Goal: Information Seeking & Learning: Learn about a topic

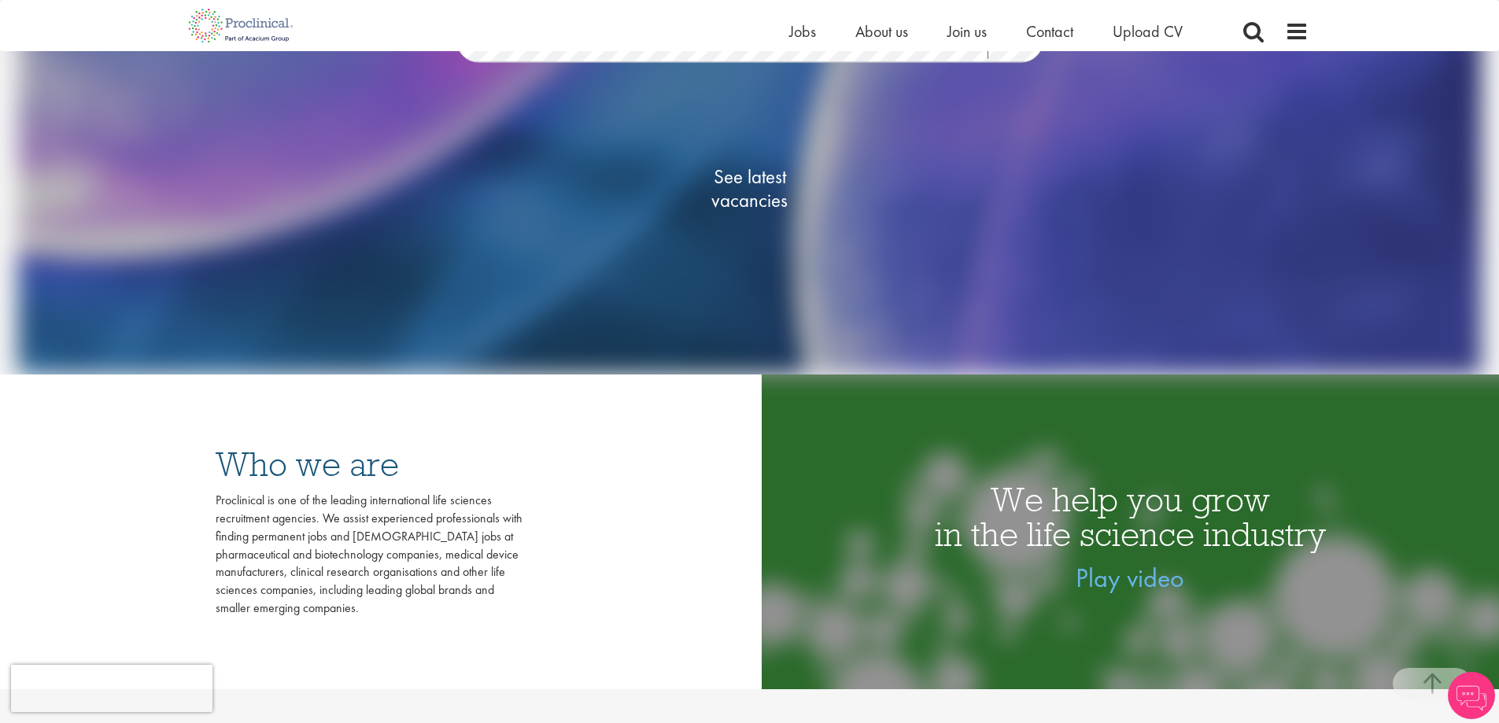
scroll to position [315, 0]
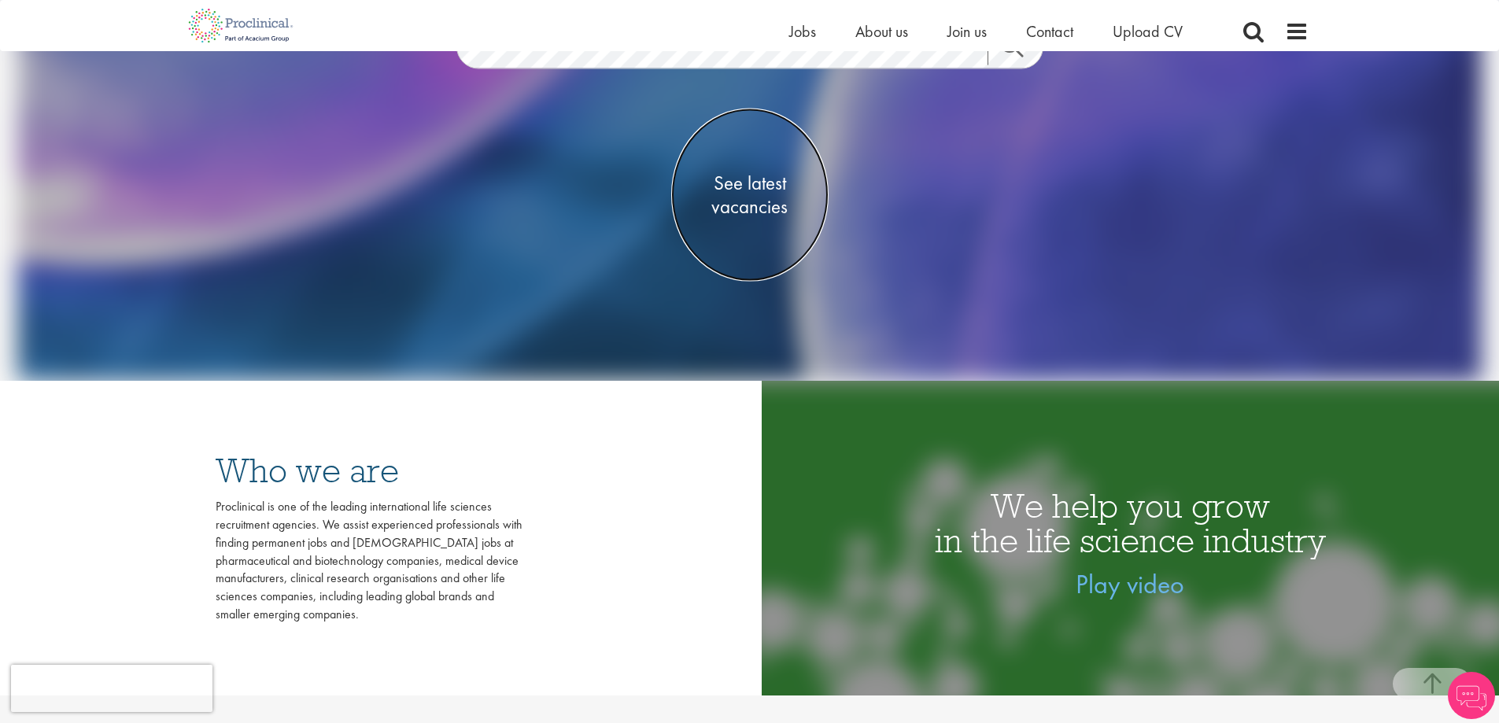
click at [775, 188] on span "See latest vacancies" at bounding box center [749, 195] width 157 height 47
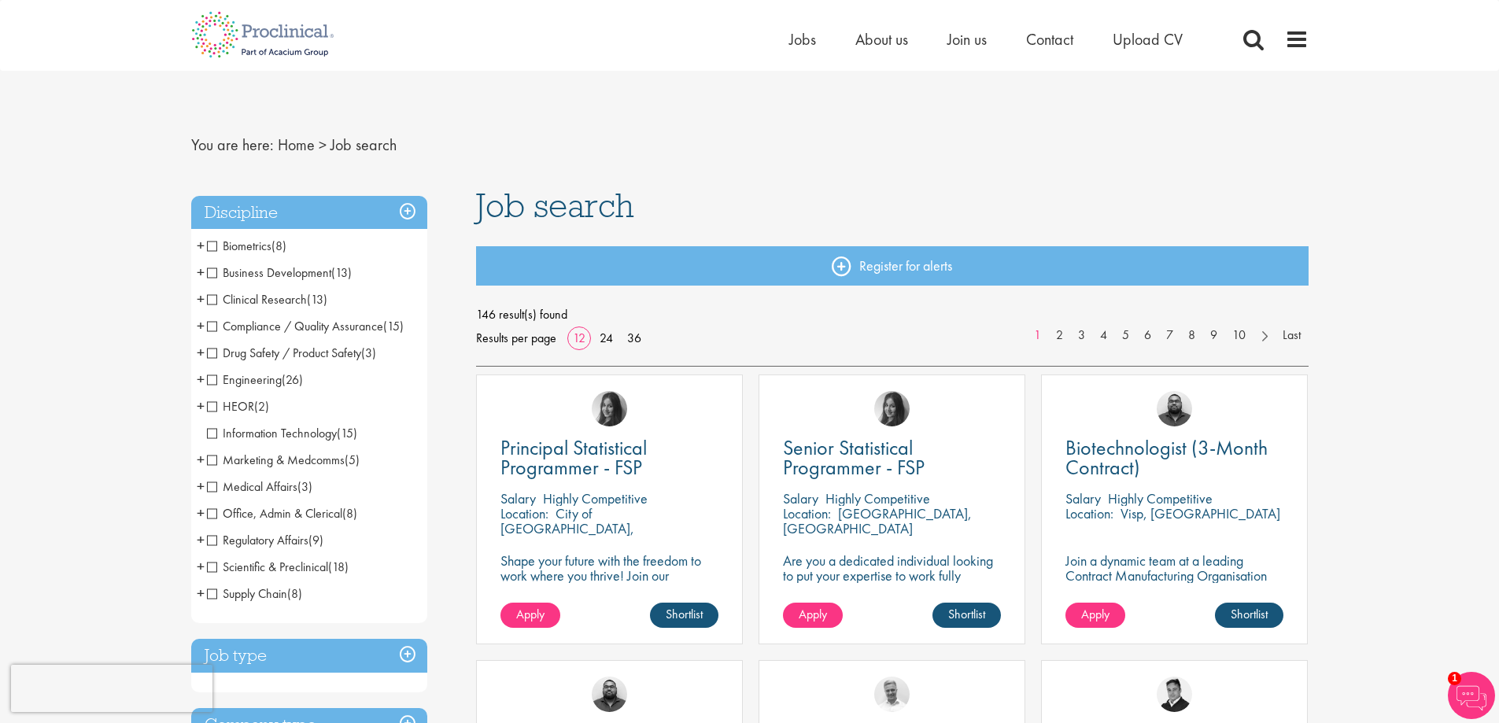
click at [210, 489] on span "Medical Affairs" at bounding box center [252, 487] width 91 height 17
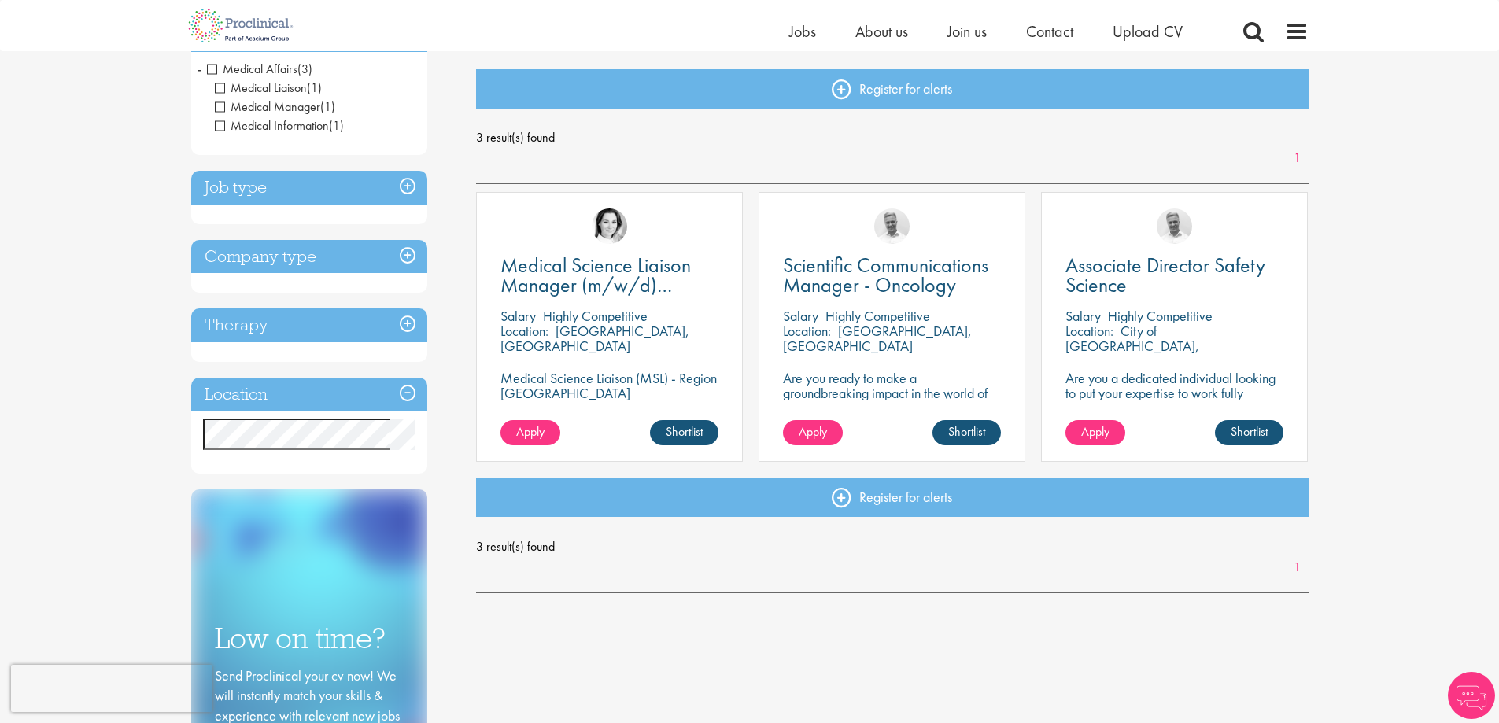
drag, startPoint x: 860, startPoint y: 279, endPoint x: 1033, endPoint y: 161, distance: 208.9
click at [1033, 161] on div "3 result(s) found 1" at bounding box center [892, 147] width 833 height 42
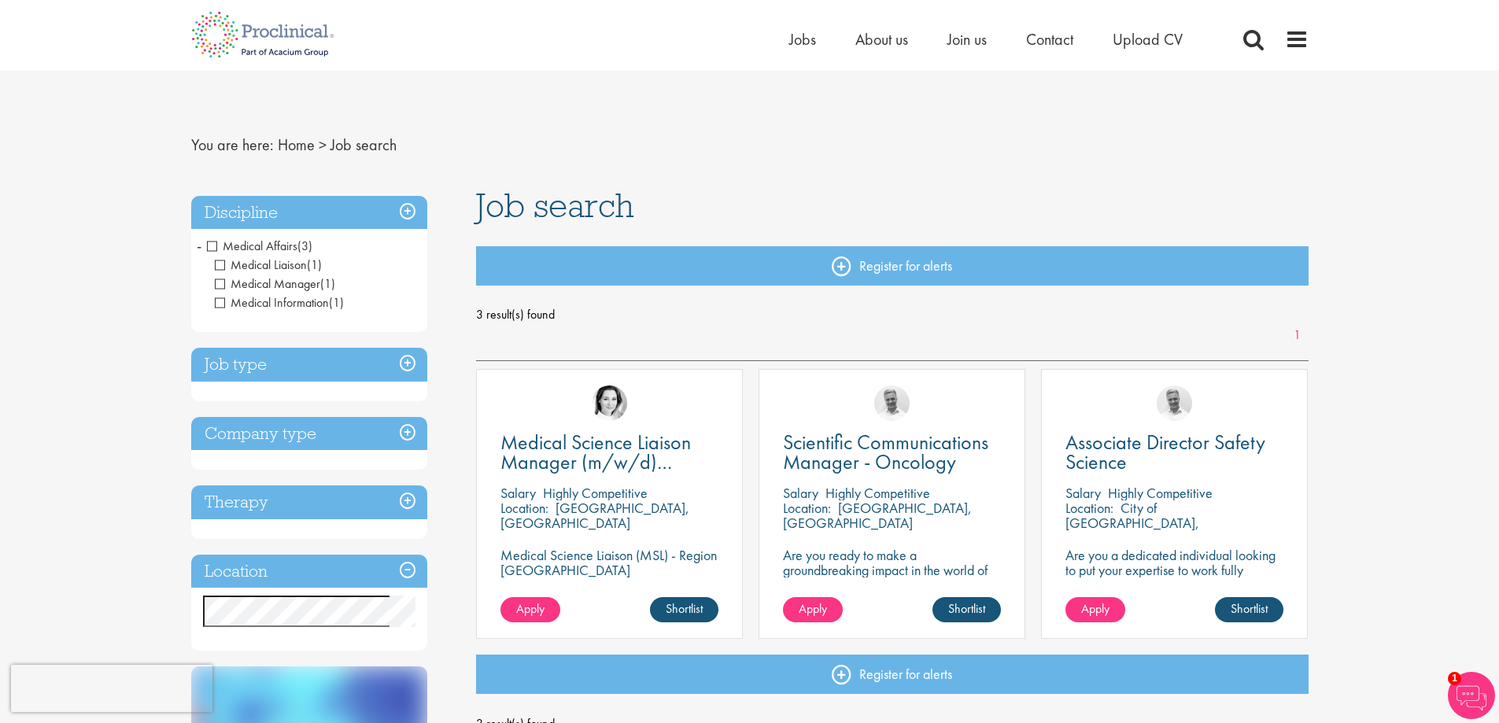
click at [199, 248] on span "-" at bounding box center [199, 246] width 5 height 24
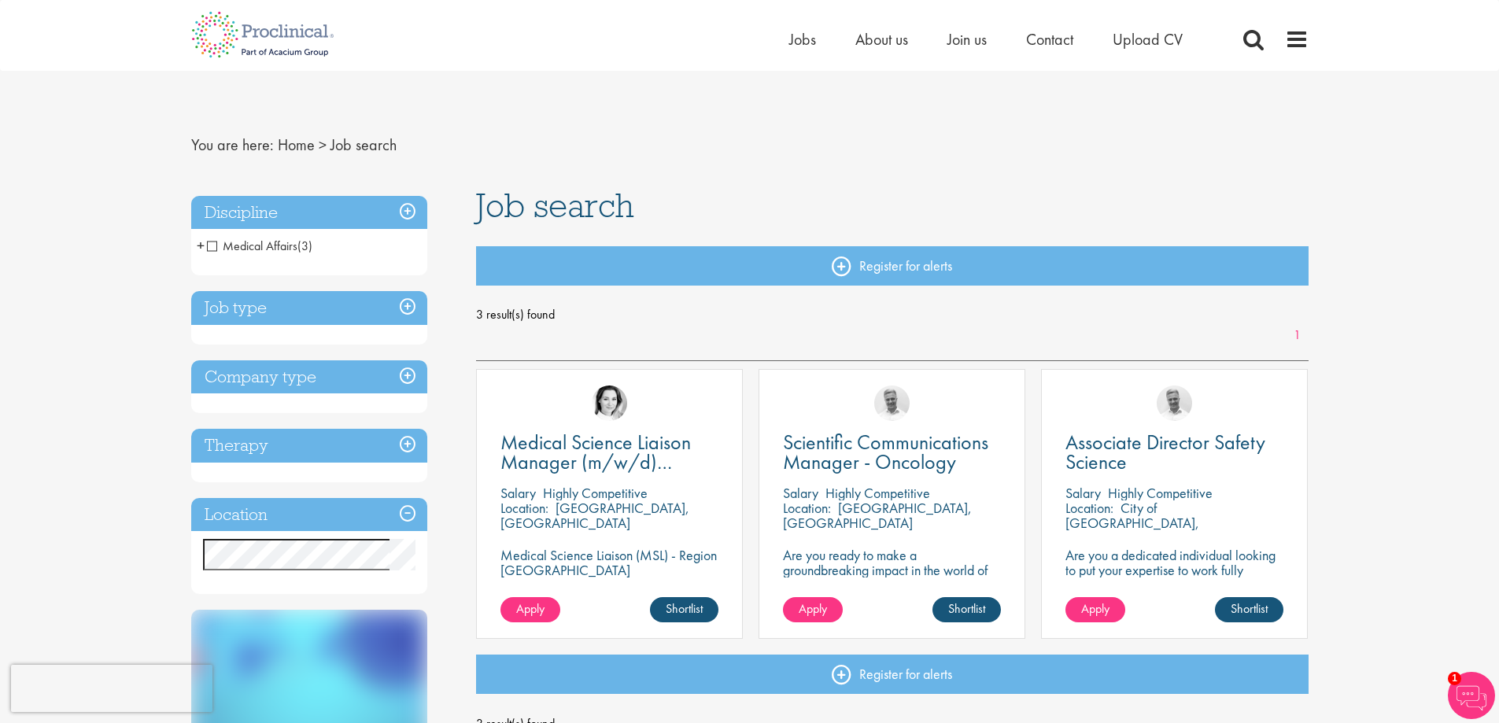
click at [209, 248] on span "Medical Affairs" at bounding box center [252, 246] width 91 height 17
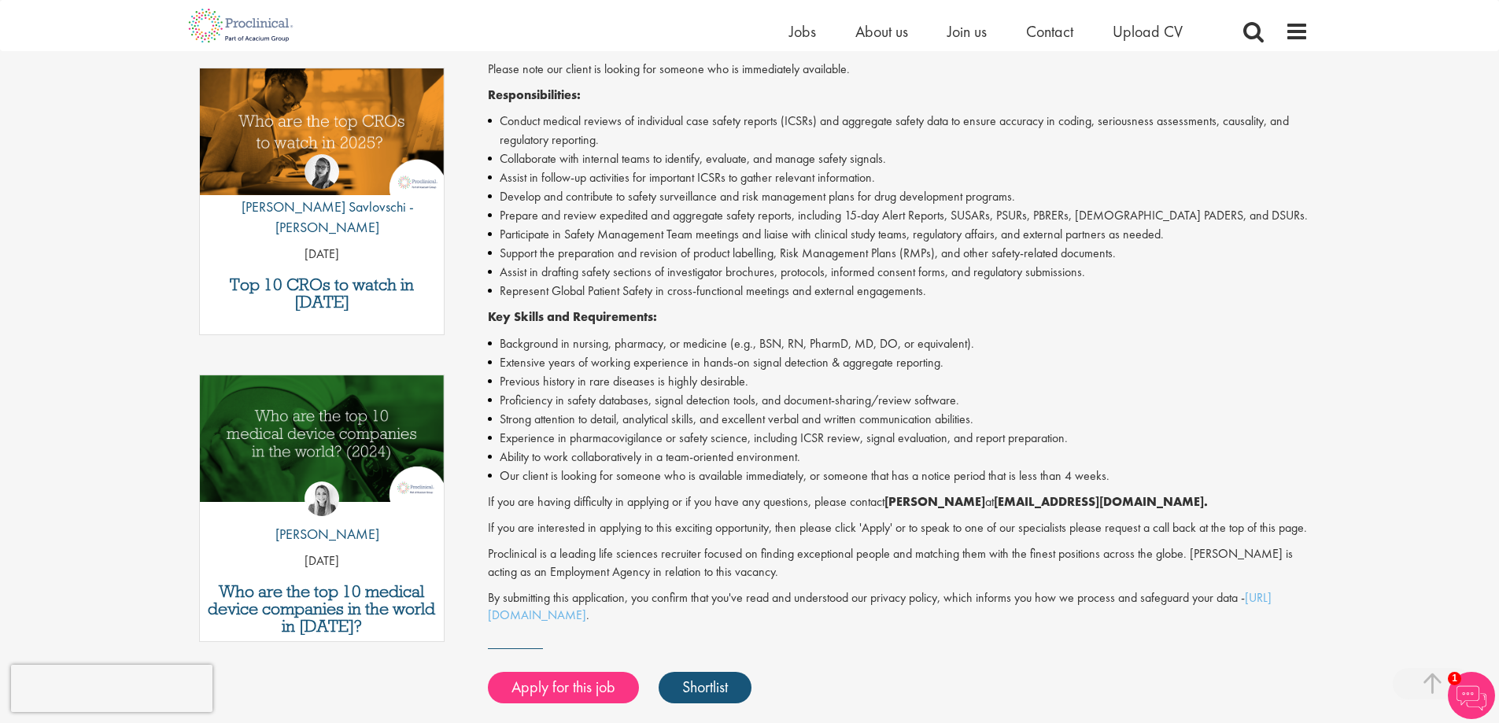
scroll to position [630, 0]
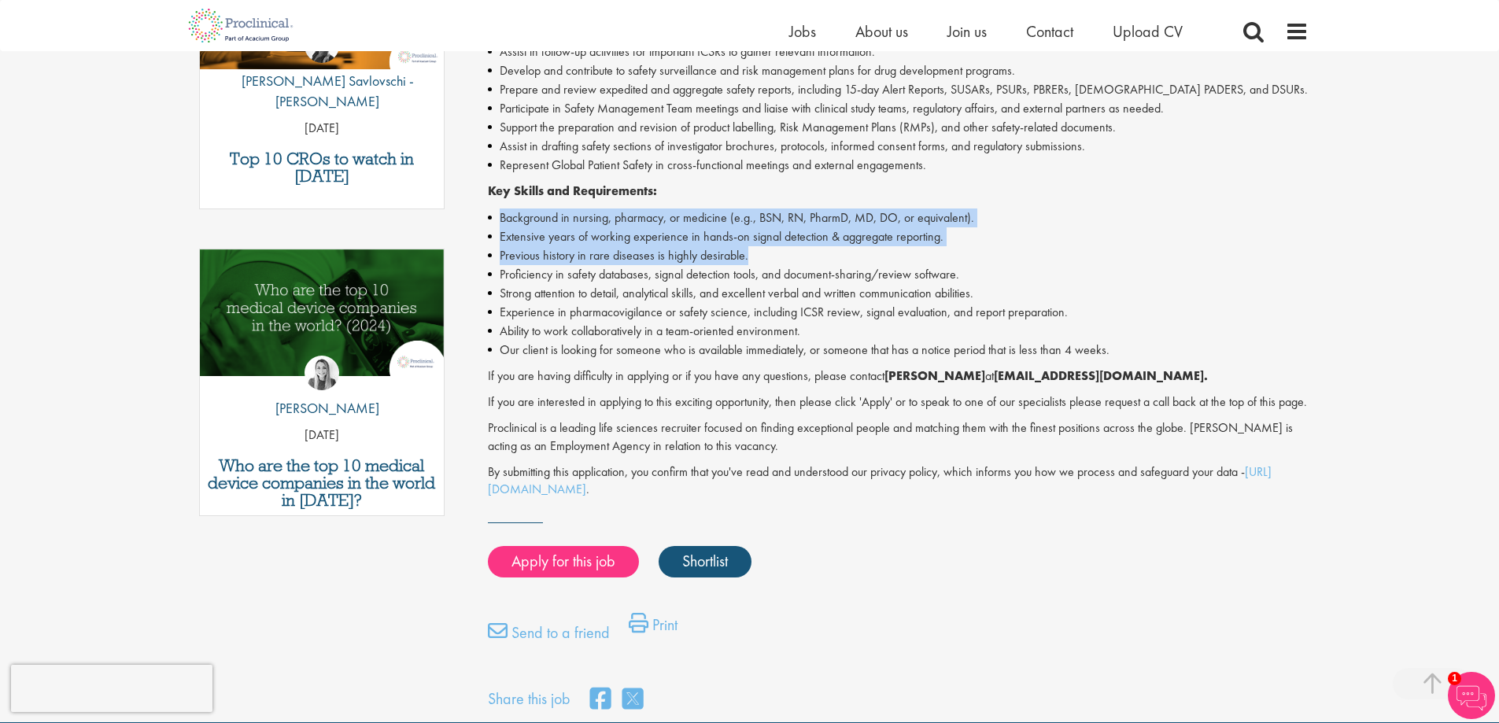
drag, startPoint x: 502, startPoint y: 217, endPoint x: 1017, endPoint y: 249, distance: 515.7
click at [1017, 249] on ul "Background in nursing, pharmacy, or medicine (e.g., BSN, RN, PharmD, MD, DO, or…" at bounding box center [898, 284] width 821 height 151
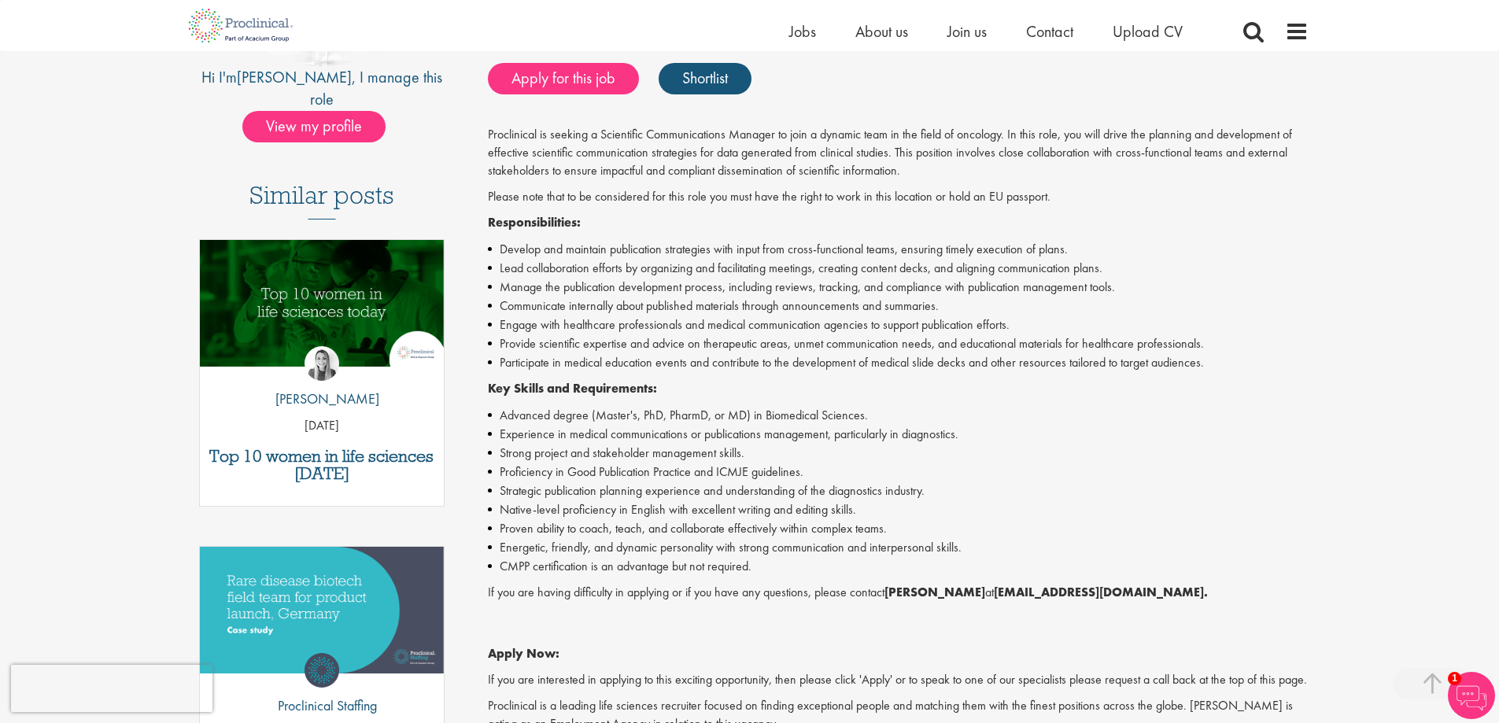
scroll to position [394, 0]
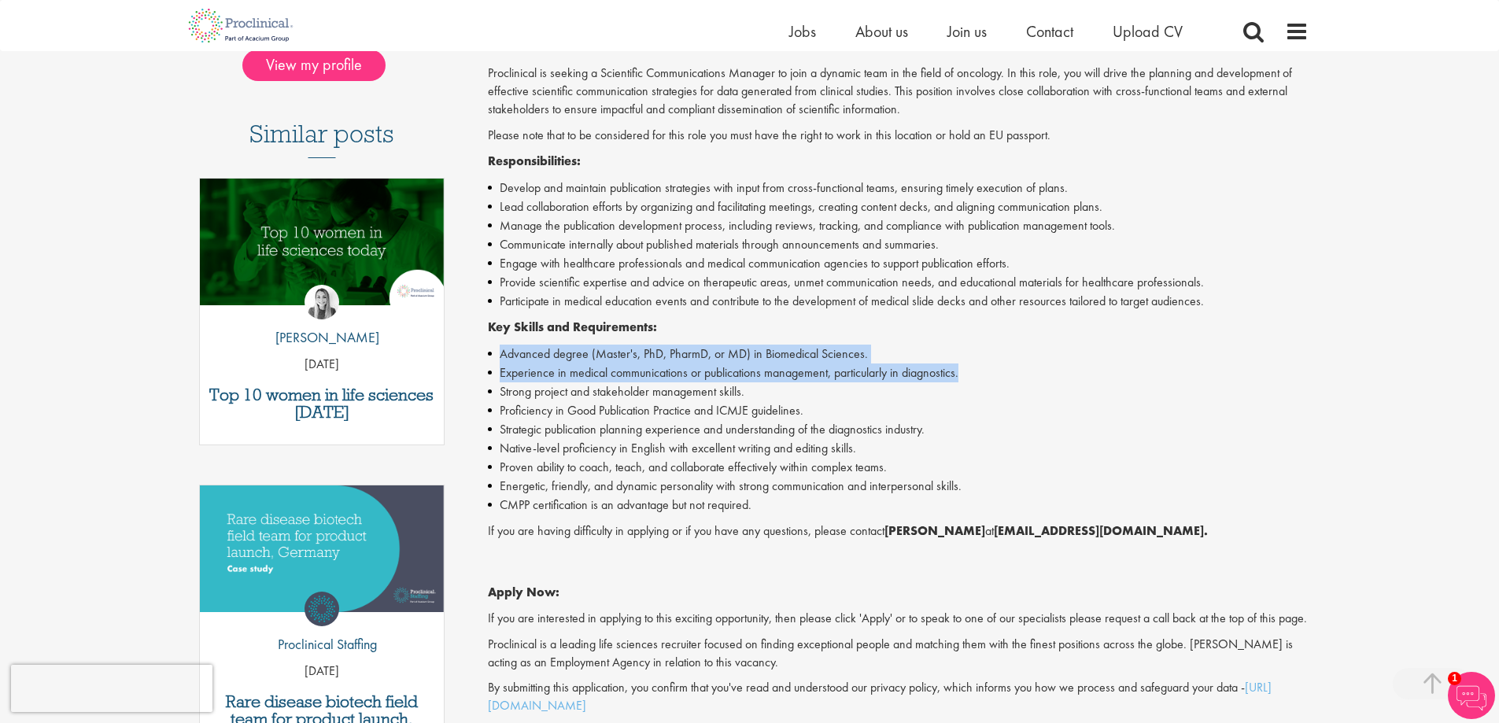
drag, startPoint x: 498, startPoint y: 355, endPoint x: 1025, endPoint y: 368, distance: 526.7
click at [1025, 368] on ul "Advanced degree (Master's, PhD, PharmD, or MD) in Biomedical Sciences. Experien…" at bounding box center [898, 430] width 821 height 170
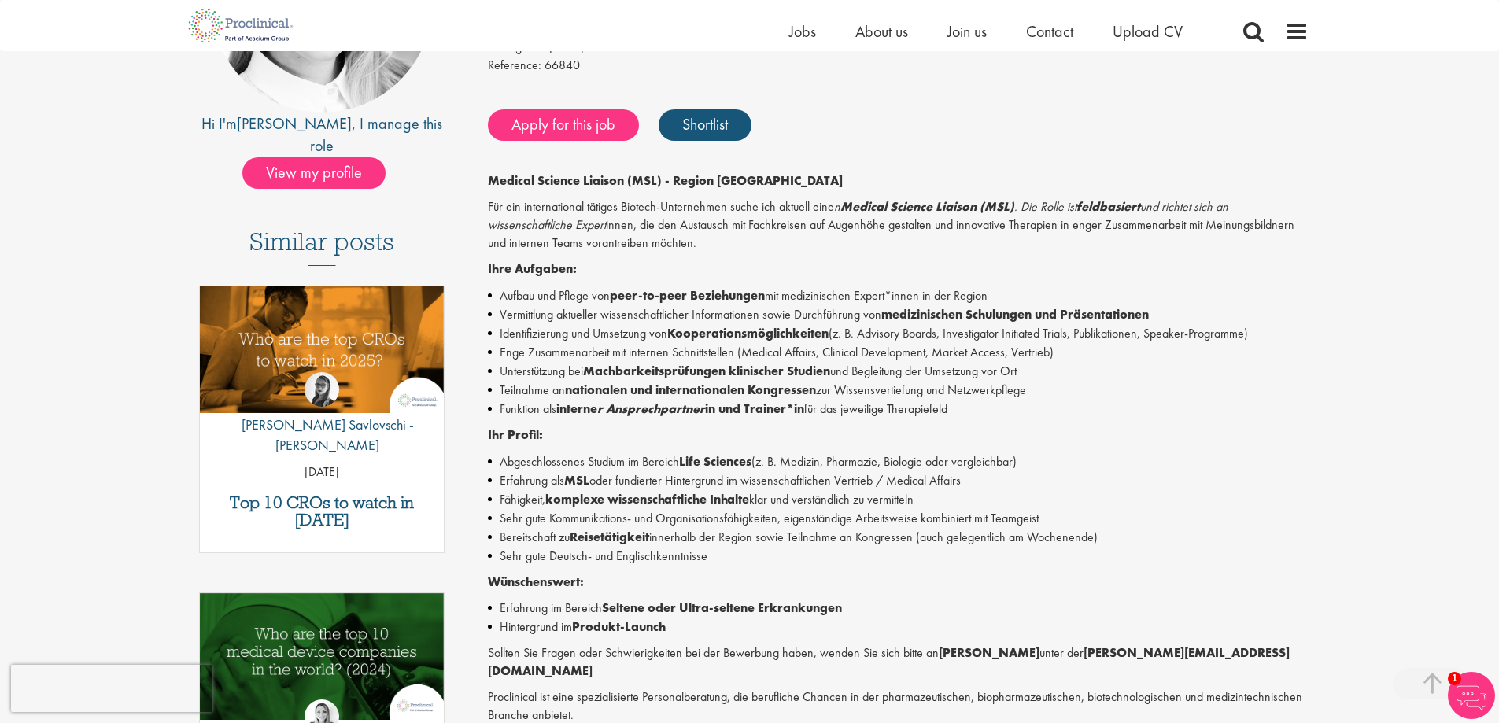
scroll to position [315, 0]
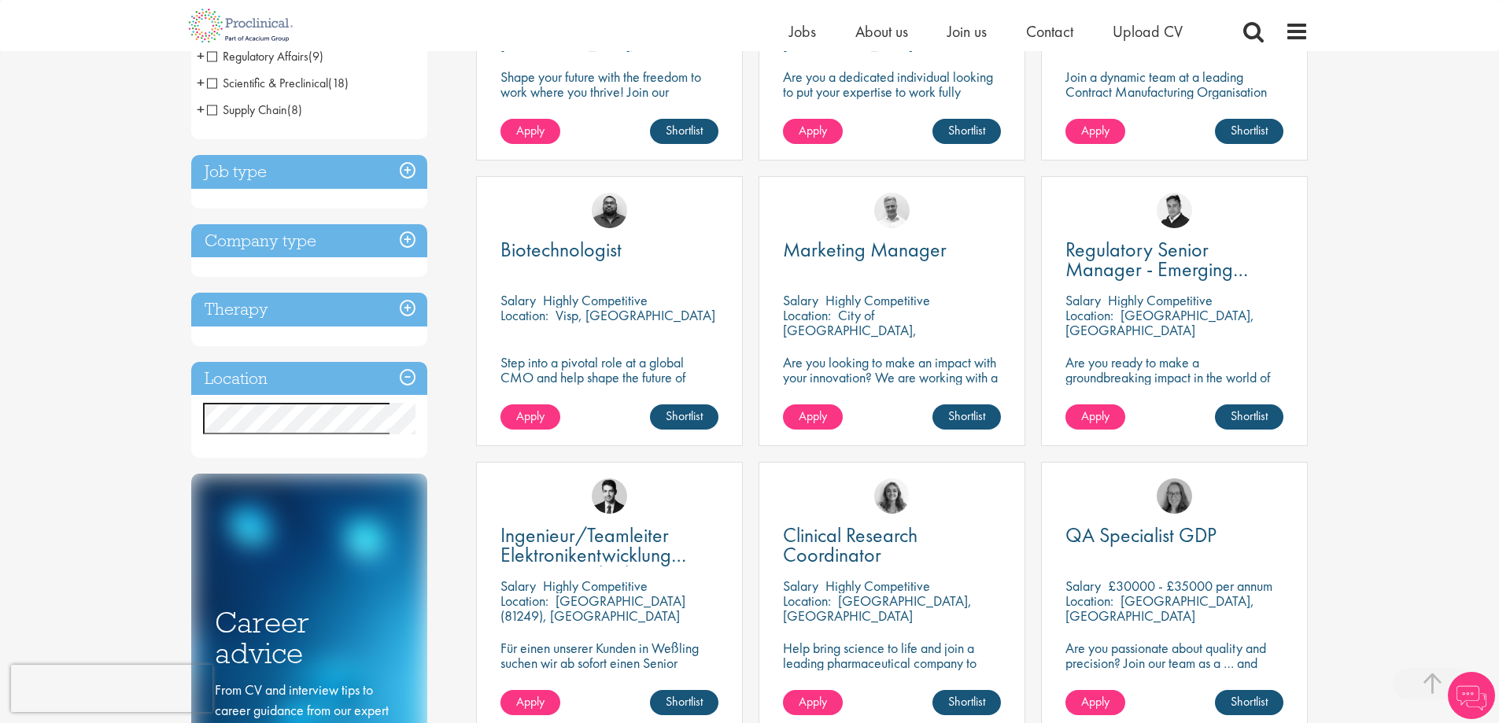
scroll to position [472, 0]
